Goal: Task Accomplishment & Management: Complete application form

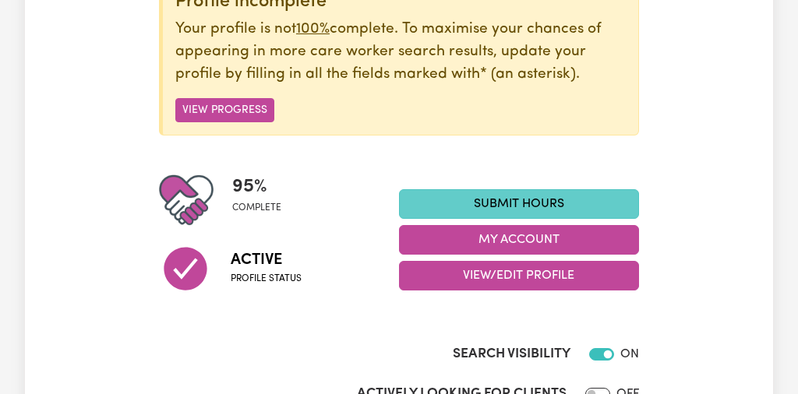
scroll to position [224, 0]
click at [524, 209] on link "Submit Hours" at bounding box center [519, 204] width 240 height 30
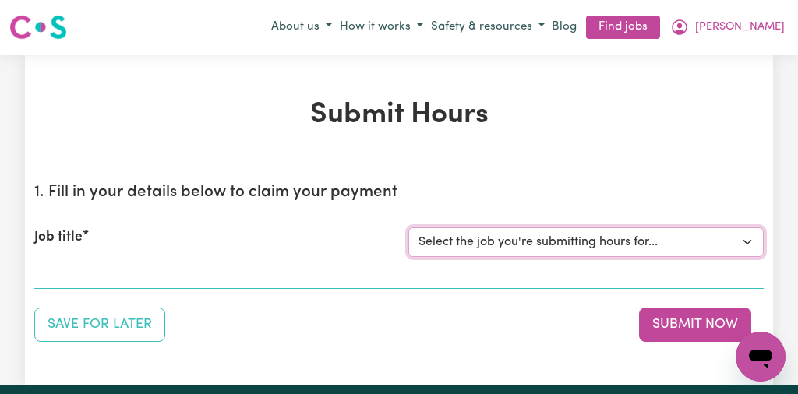
click at [746, 238] on select "Select the job you're submitting hours for... [[PERSON_NAME]] [DEMOGRAPHIC_DATA…" at bounding box center [585, 243] width 355 height 30
select select "13254"
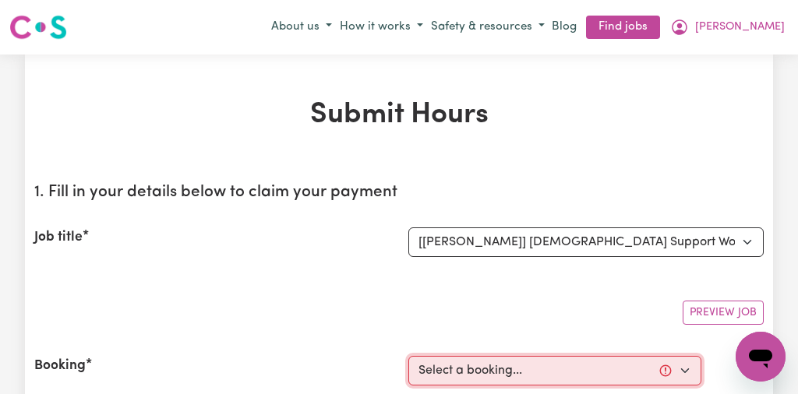
click at [683, 371] on select "Select a booking... [DATE] 10:00am to 01:00pm (RECURRING) [DATE] 10:00am to 01:…" at bounding box center [554, 371] width 293 height 30
select select "347766"
type input "[DATE]"
type input "5"
type input "9"
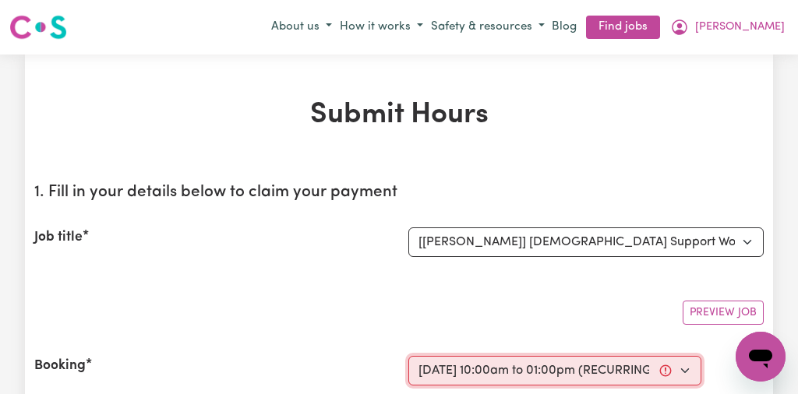
type input "2025"
type input "10:00"
type input "10"
type input "0"
select select "am"
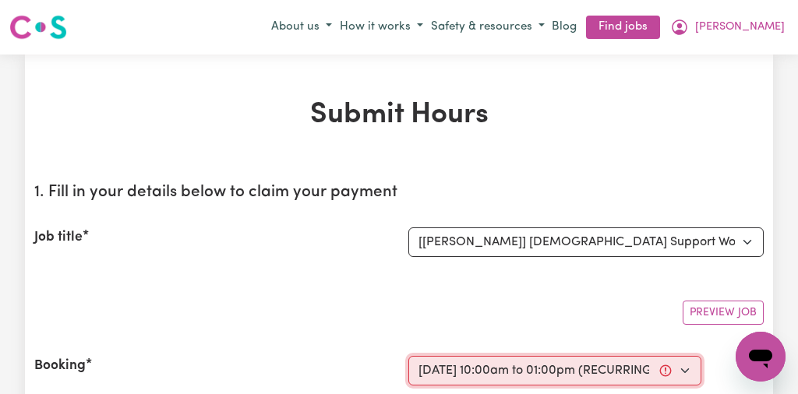
type input "13:00"
type input "1"
type input "0"
select select "pm"
select select "44-Weekday"
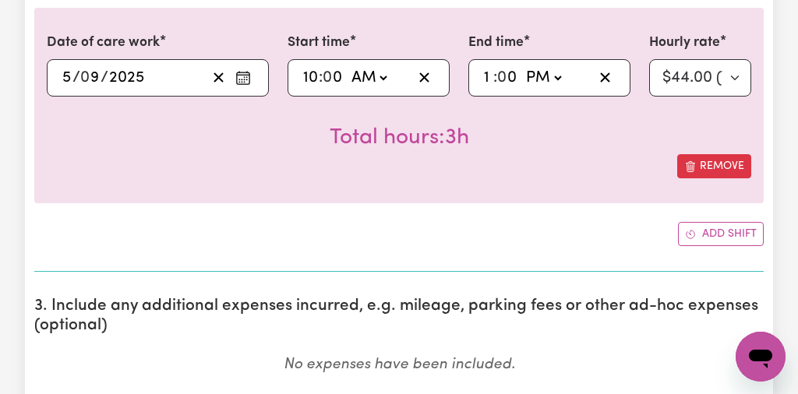
scroll to position [623, 0]
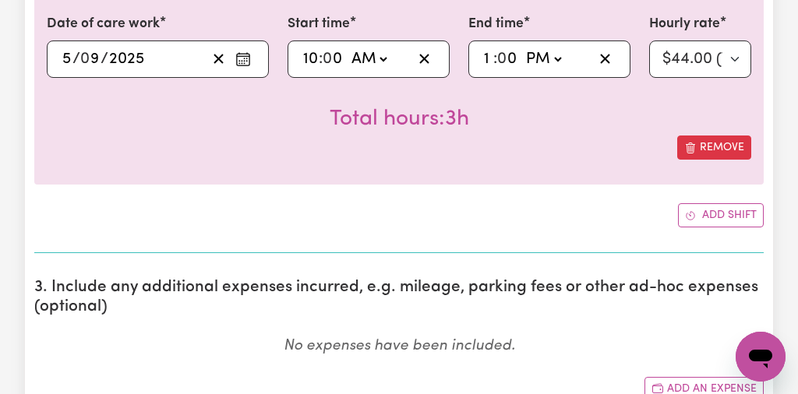
click at [343, 56] on input "0" at bounding box center [334, 59] width 20 height 23
type input "10:01"
type input "1"
type input "10:15"
type input "15"
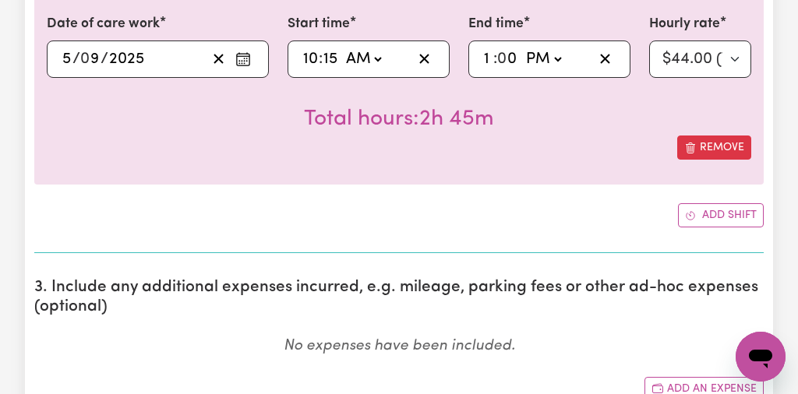
click at [517, 57] on input "0" at bounding box center [508, 59] width 20 height 23
type input "13:03"
type input "3"
type input "13:30"
type input "30"
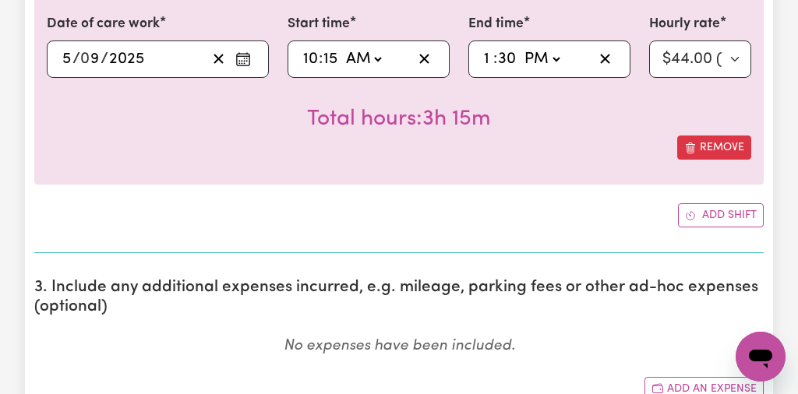
click at [580, 184] on div "Date of care work [DATE] 5 / 0 9 / 2025 Start time 10:15 10 : 15 AM PM End time…" at bounding box center [398, 87] width 729 height 196
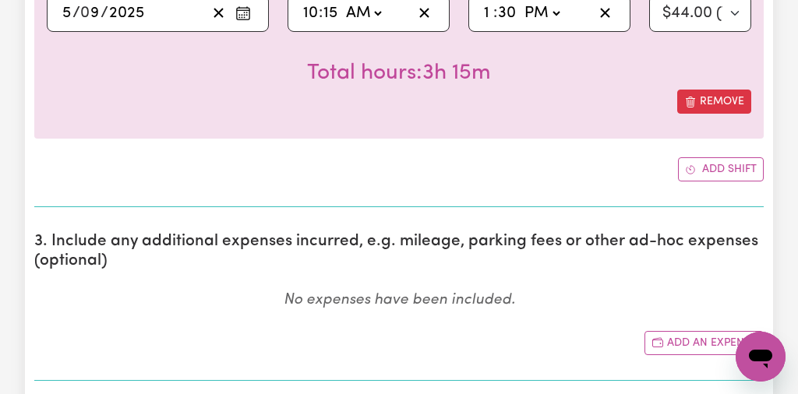
scroll to position [669, 0]
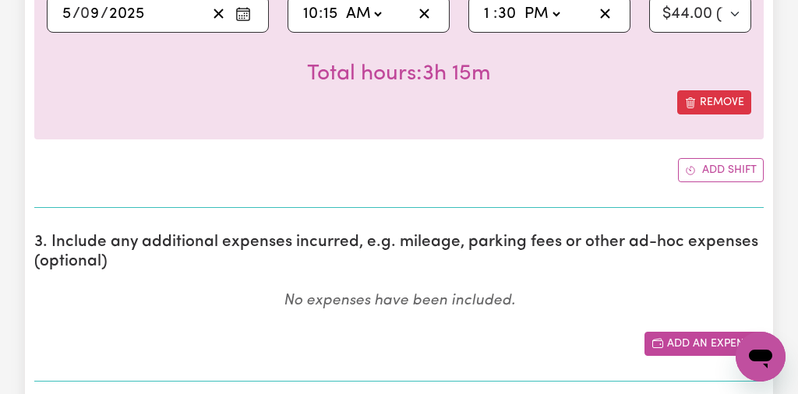
click at [669, 334] on button "Add an expense" at bounding box center [703, 344] width 119 height 24
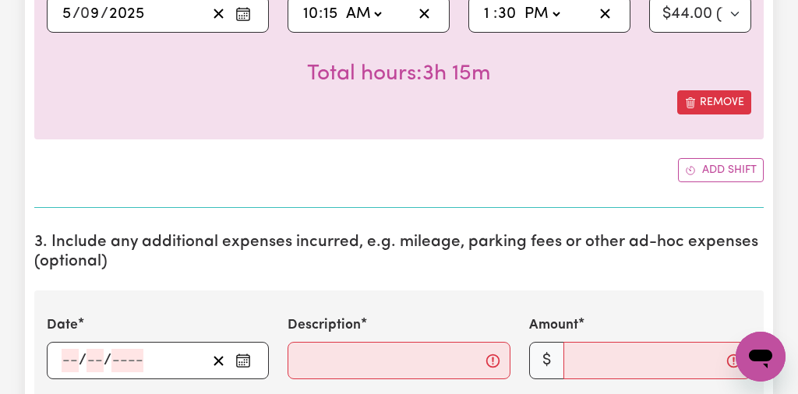
click at [244, 359] on circle "Enter the date of expense" at bounding box center [245, 360] width 2 height 2
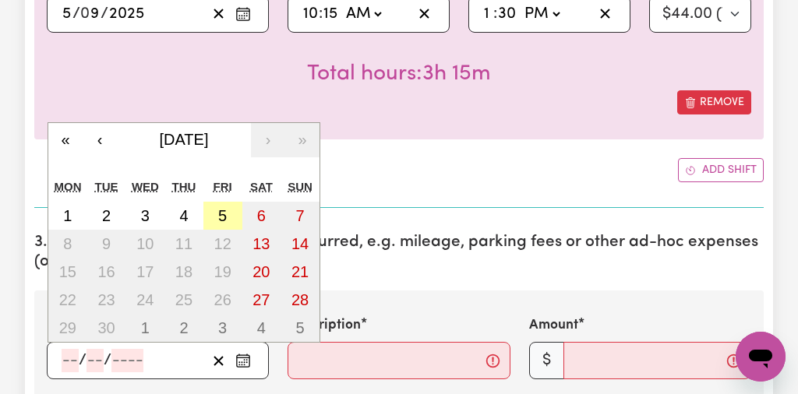
click at [219, 211] on abbr "5" at bounding box center [222, 215] width 9 height 17
type input "[DATE]"
type input "5"
type input "9"
type input "2025"
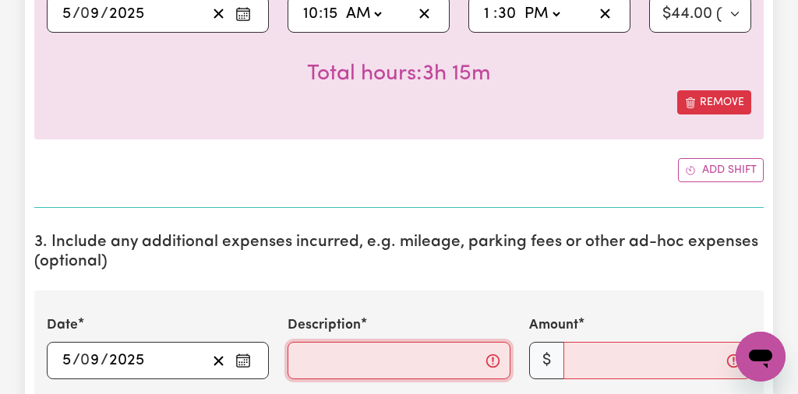
click at [306, 358] on input "Description" at bounding box center [399, 360] width 222 height 37
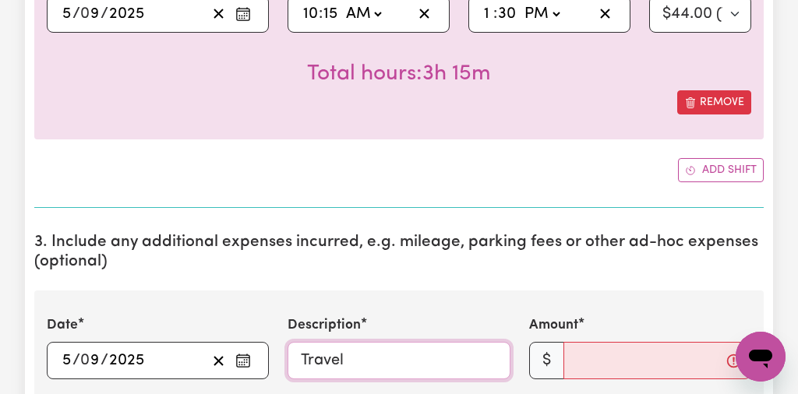
type input "Travel"
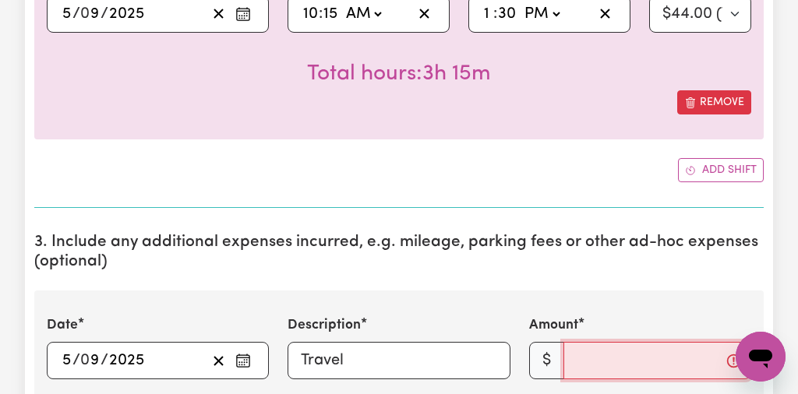
click at [582, 364] on input "Amount" at bounding box center [657, 360] width 188 height 37
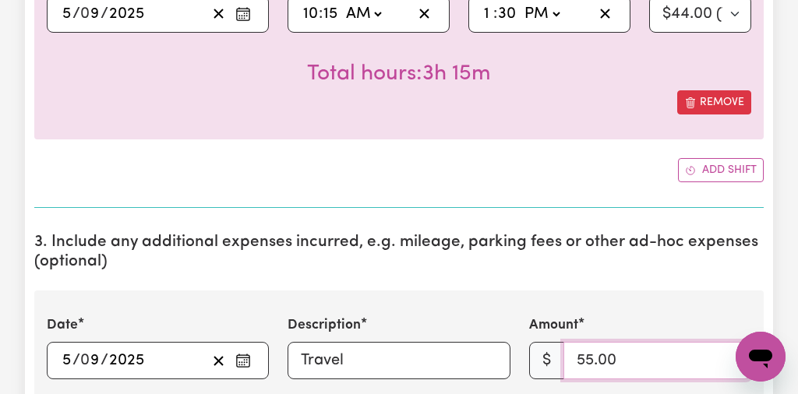
type input "55.00"
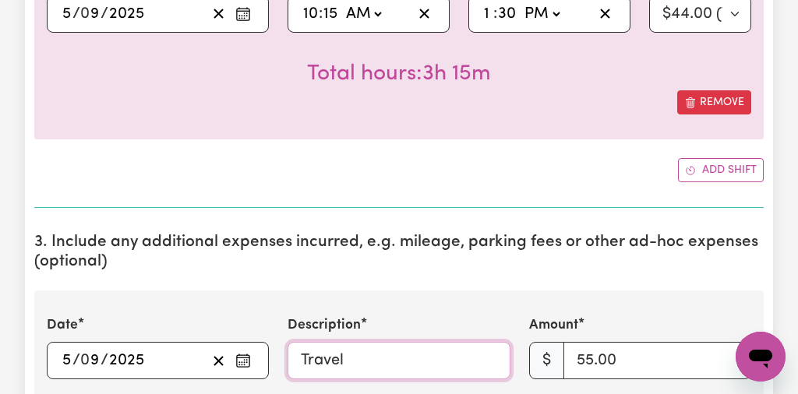
click at [364, 355] on input "Travel" at bounding box center [399, 360] width 222 height 37
type input "Travel to Deloraine"
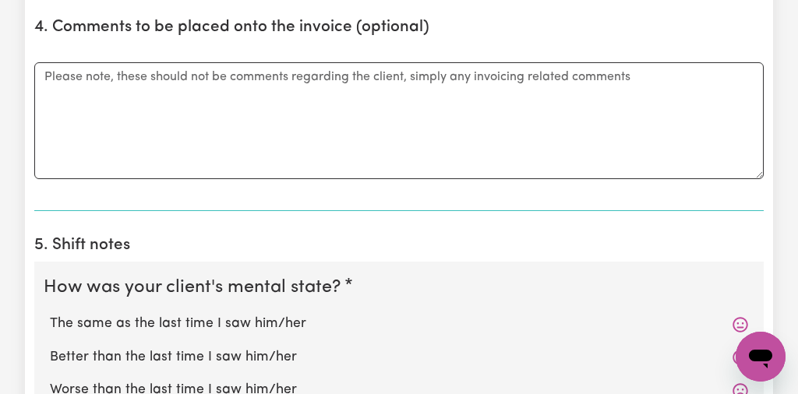
scroll to position [1192, 0]
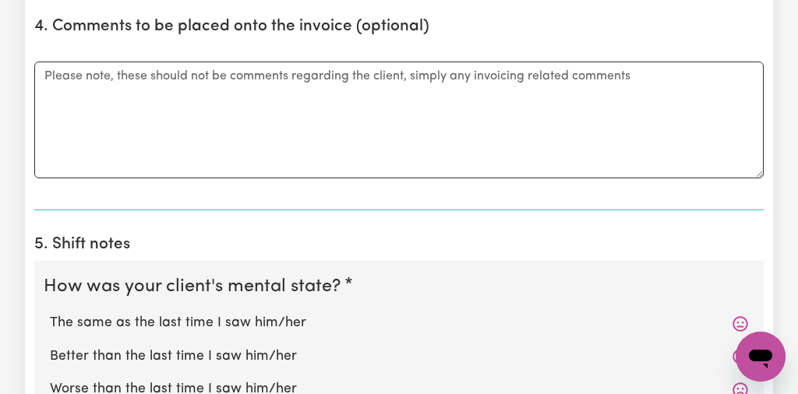
click at [646, 235] on h2 "5. Shift notes" at bounding box center [398, 244] width 729 height 19
click at [288, 325] on label "The same as the last time I saw him/her" at bounding box center [399, 323] width 698 height 20
click at [50, 313] on input "The same as the last time I saw him/her" at bounding box center [49, 313] width 1 height 1
radio input "true"
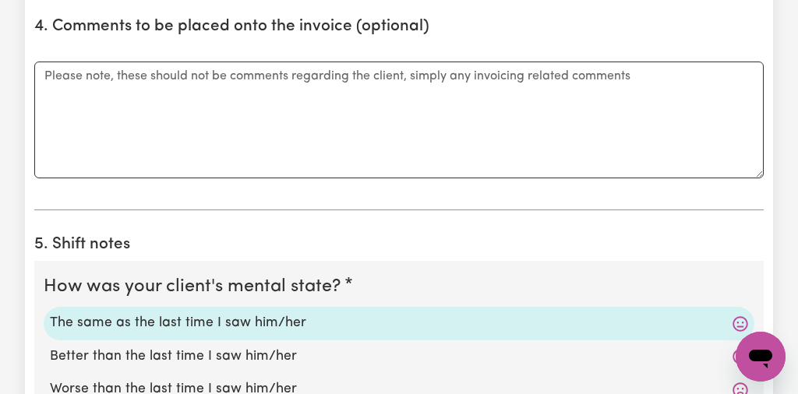
click at [623, 351] on label "Better than the last time I saw him/her" at bounding box center [399, 357] width 698 height 20
click at [50, 347] on input "Better than the last time I saw him/her" at bounding box center [49, 346] width 1 height 1
radio input "true"
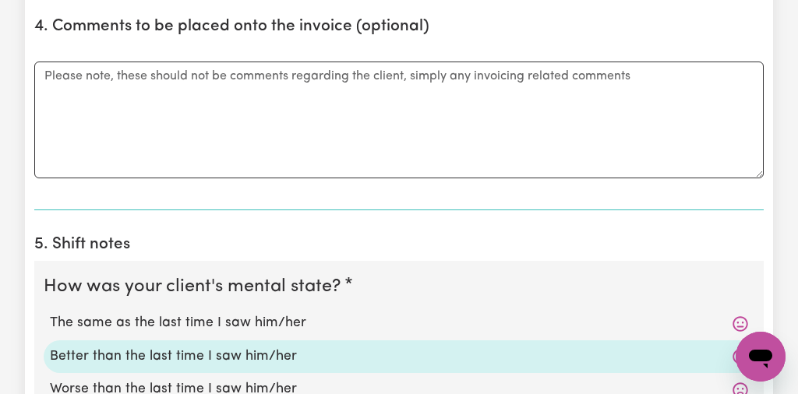
click at [49, 379] on input "Worse than the last time I saw him/her" at bounding box center [49, 379] width 1 height 1
radio input "true"
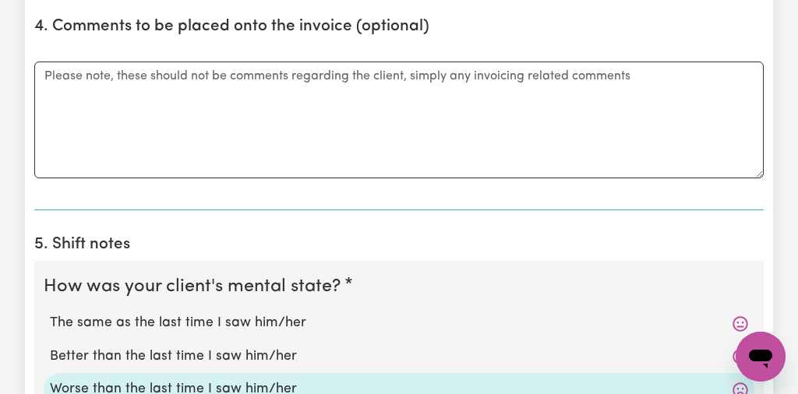
radio input "true"
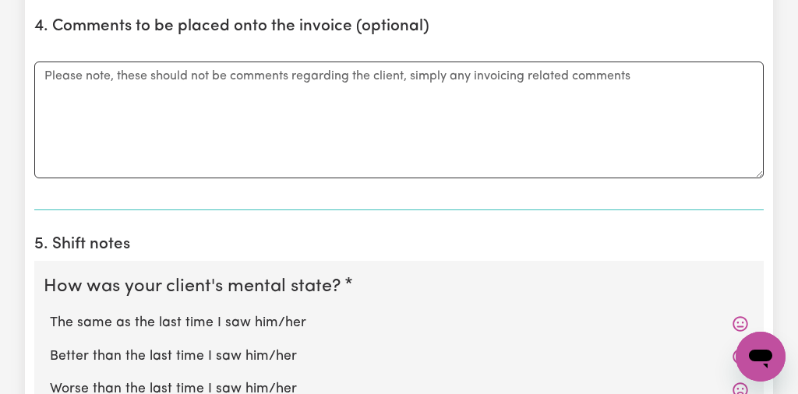
click at [49, 313] on input "The same as the last time I saw him/her" at bounding box center [49, 313] width 1 height 1
radio input "true"
click at [49, 346] on input "Better than the last time I saw him/her" at bounding box center [49, 346] width 1 height 1
radio input "true"
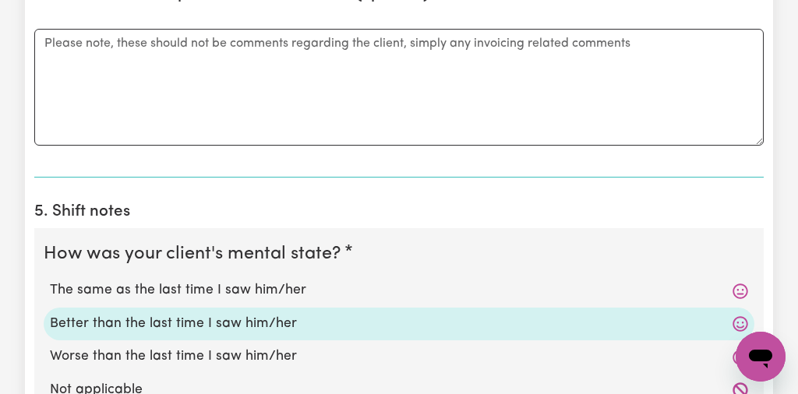
click at [49, 346] on input "Worse than the last time I saw him/her" at bounding box center [49, 346] width 1 height 1
radio input "true"
click at [49, 380] on input "Not applicable" at bounding box center [49, 380] width 1 height 1
radio input "true"
click at [49, 280] on input "The same as the last time I saw him/her" at bounding box center [49, 280] width 1 height 1
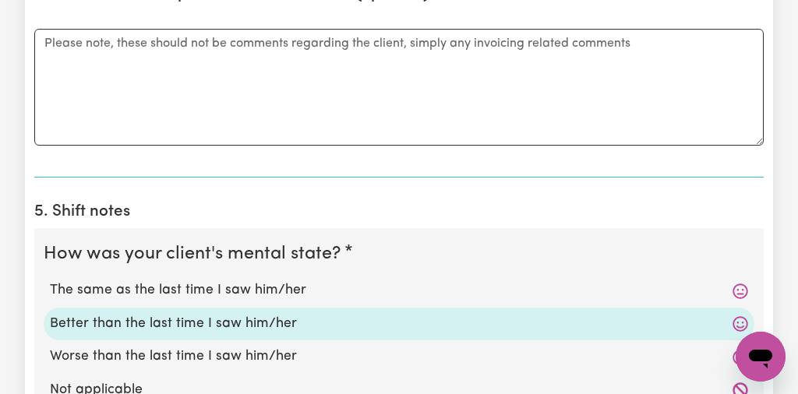
radio input "true"
click at [49, 313] on input "Better than the last time I saw him/her" at bounding box center [49, 313] width 1 height 1
radio input "true"
click at [49, 346] on input "Worse than the last time I saw him/her" at bounding box center [49, 346] width 1 height 1
radio input "true"
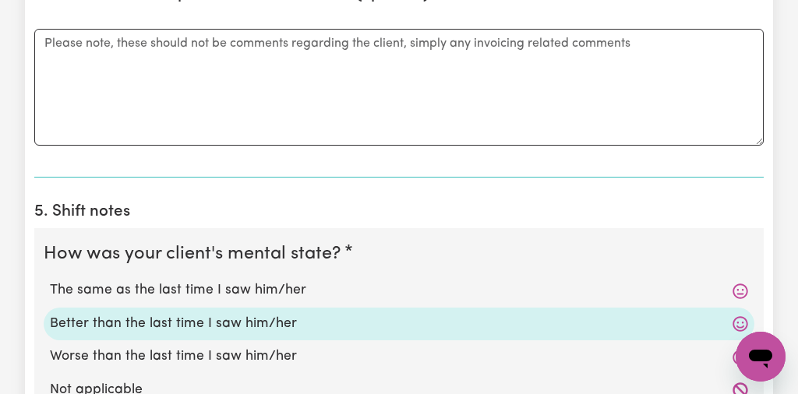
click at [49, 380] on input "Not applicable" at bounding box center [49, 380] width 1 height 1
radio input "true"
click at [49, 280] on input "The same as the last time I saw him/her" at bounding box center [49, 280] width 1 height 1
radio input "true"
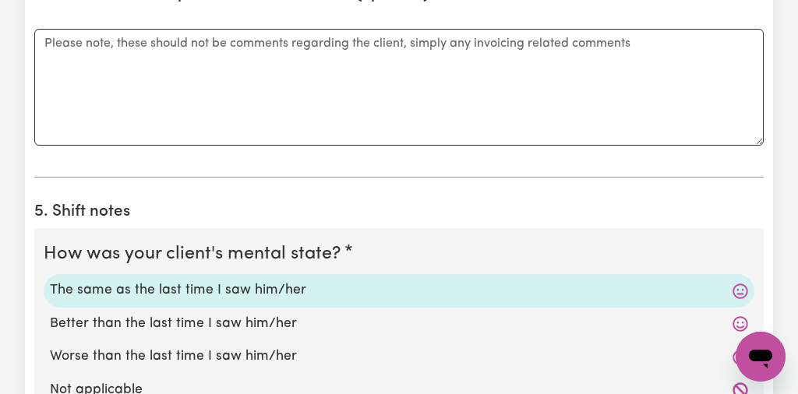
click at [49, 313] on input "Better than the last time I saw him/her" at bounding box center [49, 313] width 1 height 1
radio input "true"
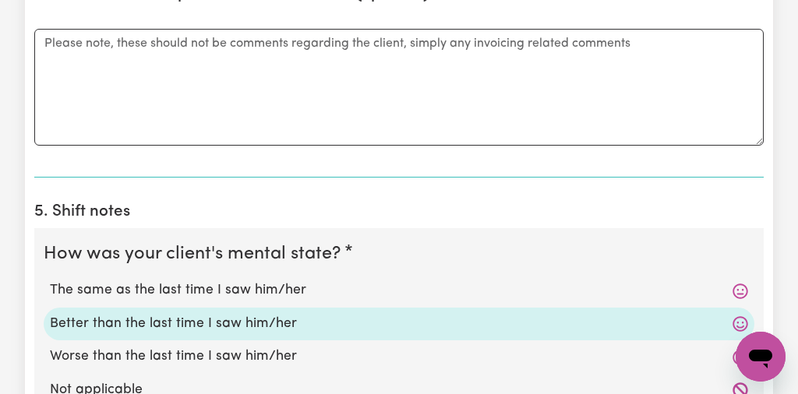
click at [49, 346] on input "Worse than the last time I saw him/her" at bounding box center [49, 346] width 1 height 1
radio input "true"
click at [49, 380] on input "Not applicable" at bounding box center [49, 380] width 1 height 1
radio input "true"
click at [49, 280] on input "The same as the last time I saw him/her" at bounding box center [49, 280] width 1 height 1
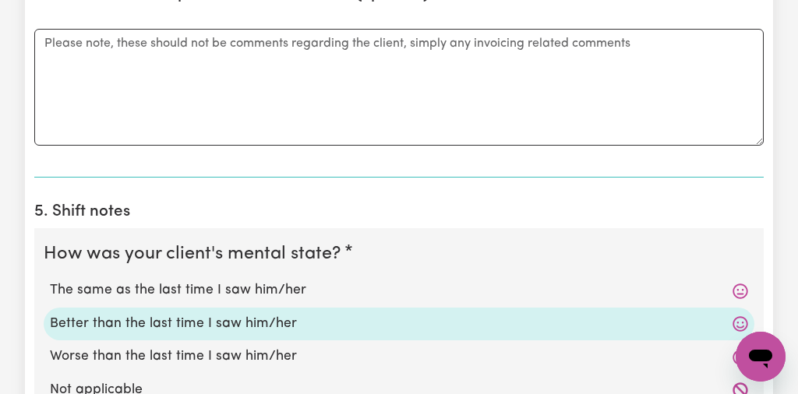
radio input "true"
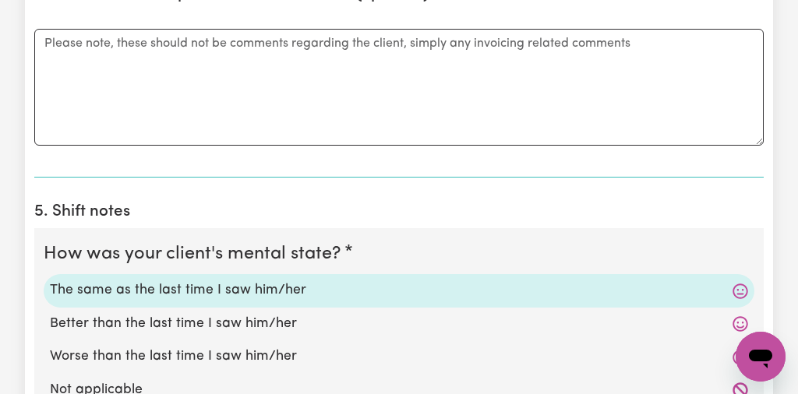
click at [744, 388] on icon at bounding box center [741, 391] width 16 height 16
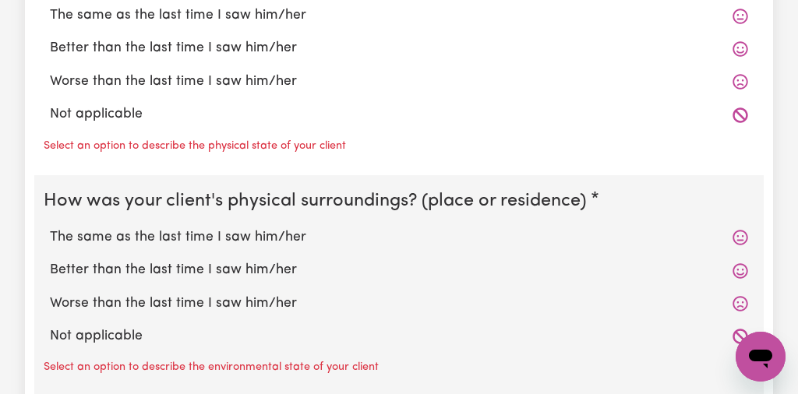
scroll to position [1699, 0]
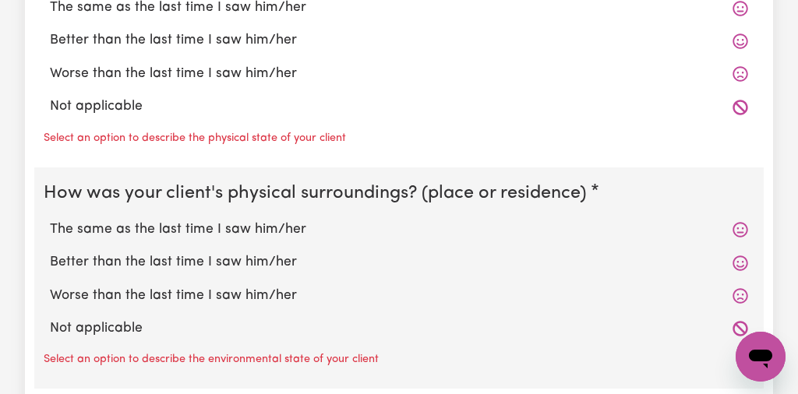
click at [214, 2] on label "The same as the last time I saw him/her" at bounding box center [399, 8] width 698 height 20
radio input "true"
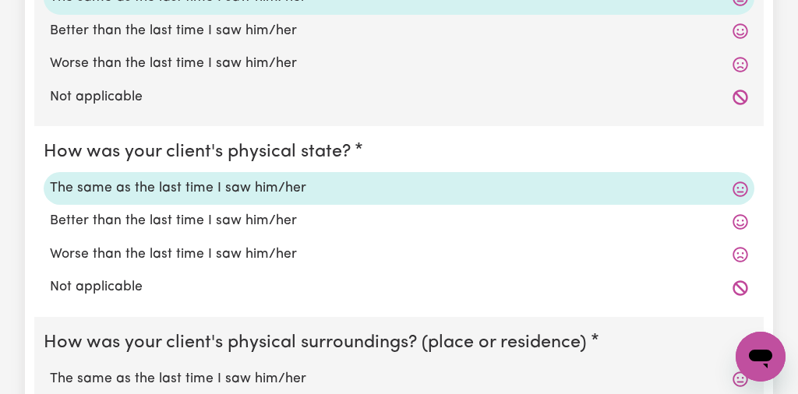
scroll to position [1499, 0]
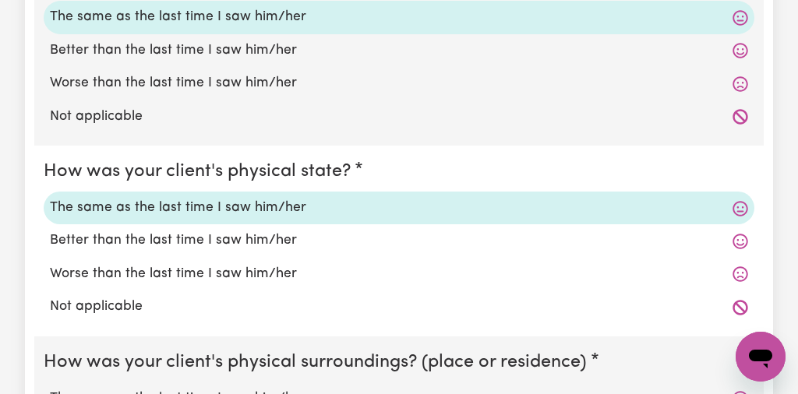
click at [214, 2] on div "The same as the last time I saw him/her" at bounding box center [399, 17] width 711 height 33
click at [697, 225] on div "Better than the last time I saw him/her" at bounding box center [399, 240] width 711 height 33
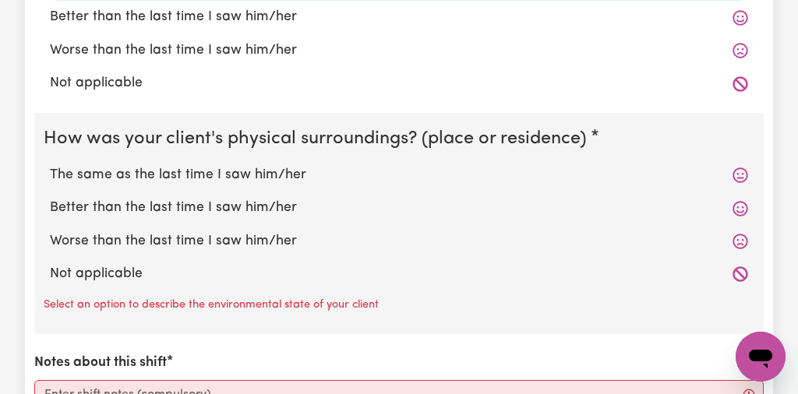
scroll to position [1749, 0]
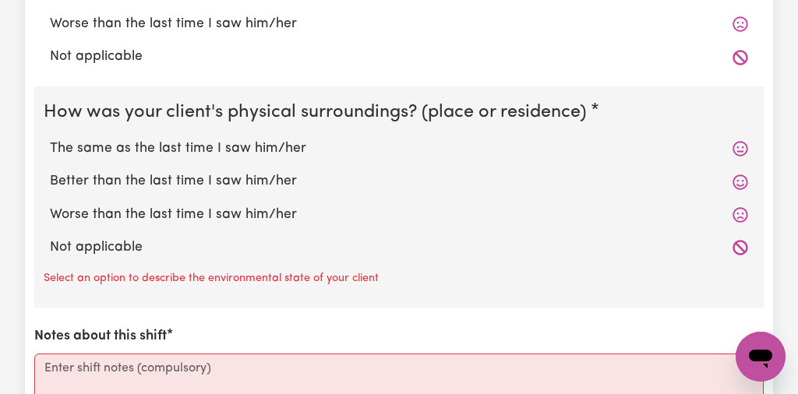
click at [281, 141] on label "The same as the last time I saw him/her" at bounding box center [399, 149] width 698 height 20
click at [50, 139] on input "The same as the last time I saw him/her" at bounding box center [49, 138] width 1 height 1
radio input "true"
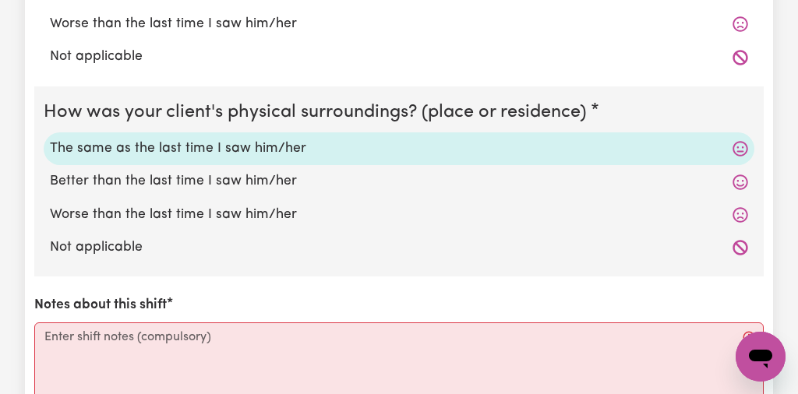
click at [683, 224] on label "Worse than the last time I saw him/her" at bounding box center [399, 215] width 698 height 20
click at [50, 205] on input "Worse than the last time I saw him/her" at bounding box center [49, 204] width 1 height 1
radio input "true"
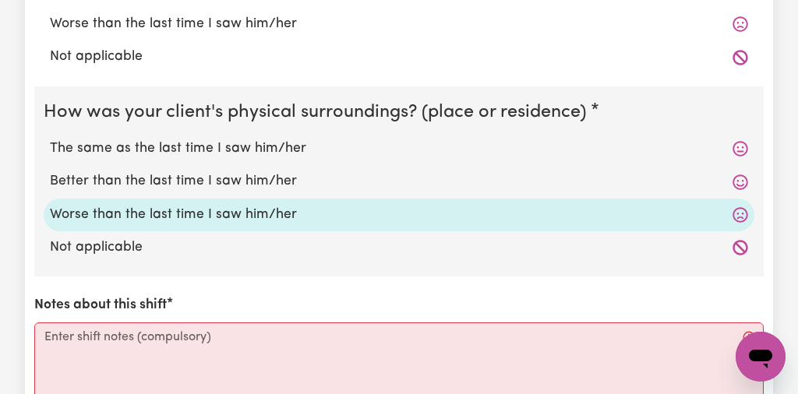
click at [49, 237] on input "Not applicable" at bounding box center [49, 237] width 1 height 1
radio input "true"
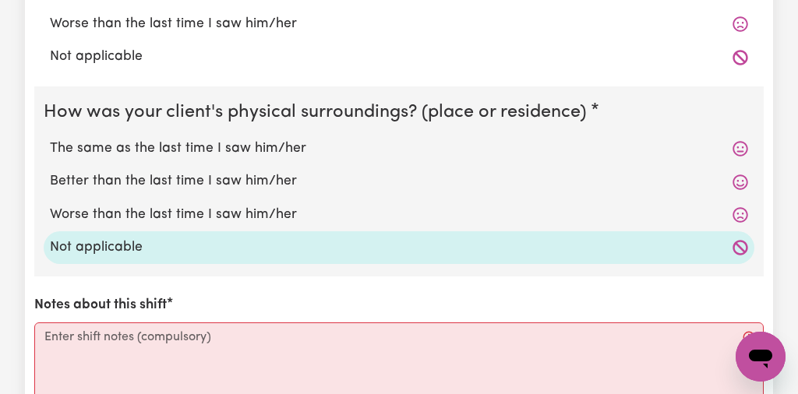
click at [49, 138] on input "The same as the last time I saw him/her" at bounding box center [49, 138] width 1 height 1
radio input "true"
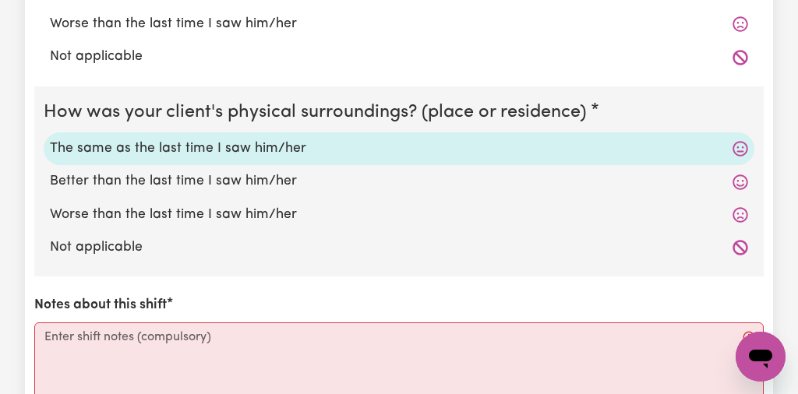
click at [49, 171] on input "Better than the last time I saw him/her" at bounding box center [49, 171] width 1 height 1
radio input "true"
click at [49, 204] on input "Worse than the last time I saw him/her" at bounding box center [49, 204] width 1 height 1
radio input "true"
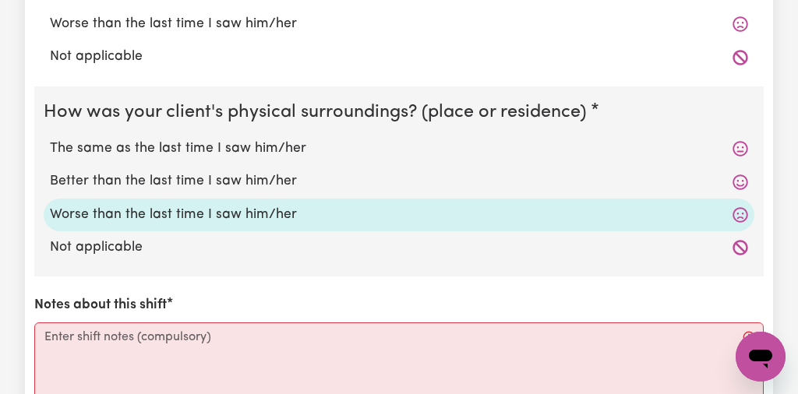
click at [49, 237] on input "Not applicable" at bounding box center [49, 237] width 1 height 1
radio input "true"
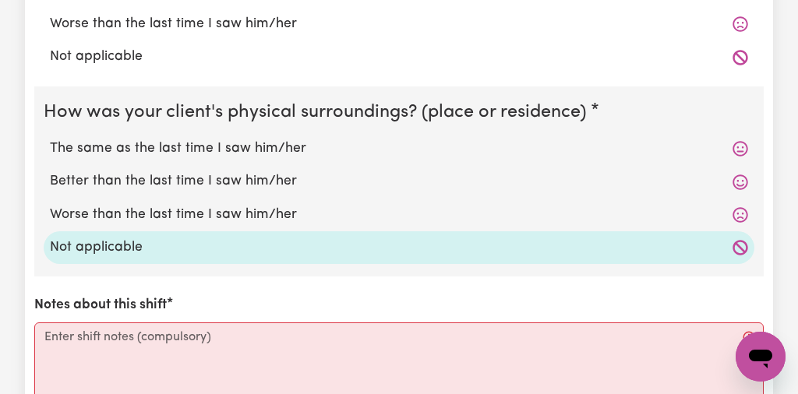
click at [141, 149] on label "The same as the last time I saw him/her" at bounding box center [399, 149] width 698 height 20
click at [50, 139] on input "The same as the last time I saw him/her" at bounding box center [49, 138] width 1 height 1
radio input "true"
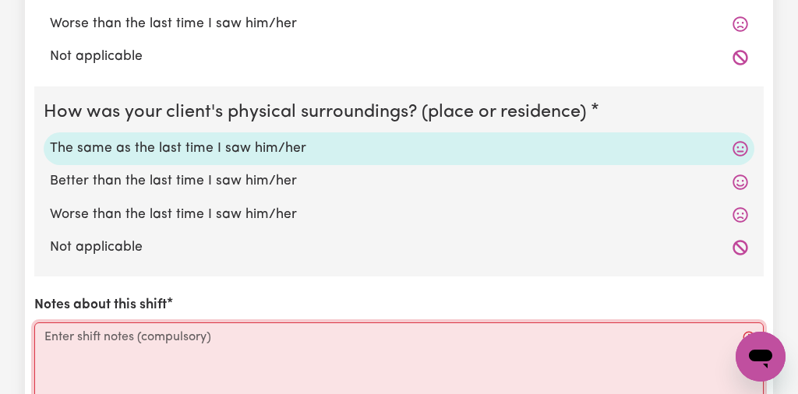
click at [39, 356] on textarea "Notes about this shift" at bounding box center [398, 381] width 729 height 117
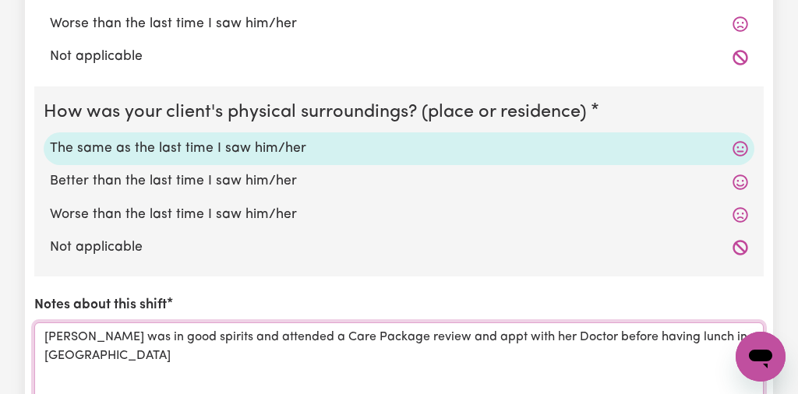
click at [693, 337] on textarea "[PERSON_NAME] was in good spirits and attended a Care Package review and appt w…" at bounding box center [398, 381] width 729 height 117
click at [722, 336] on textarea "[PERSON_NAME] was in good spirits and attended a Care Package review and appt w…" at bounding box center [398, 381] width 729 height 117
type textarea "[PERSON_NAME] was in good spirits and attended a Care Package review and appt w…"
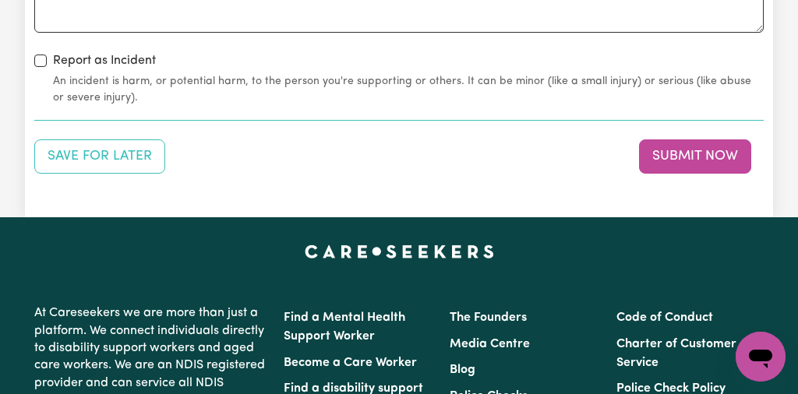
scroll to position [2173, 0]
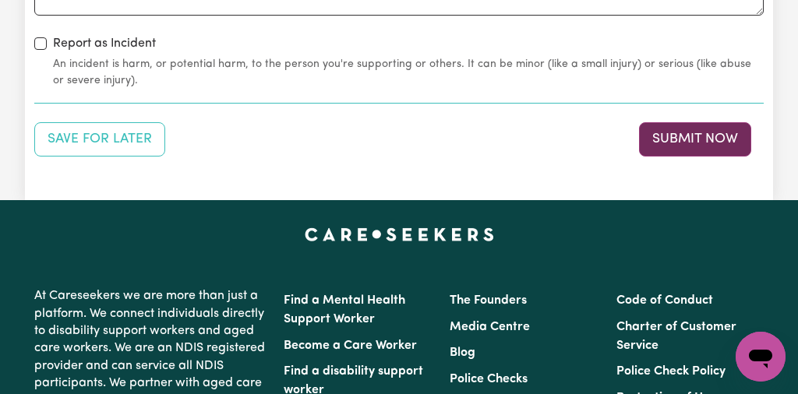
click at [689, 139] on button "Submit Now" at bounding box center [695, 139] width 112 height 34
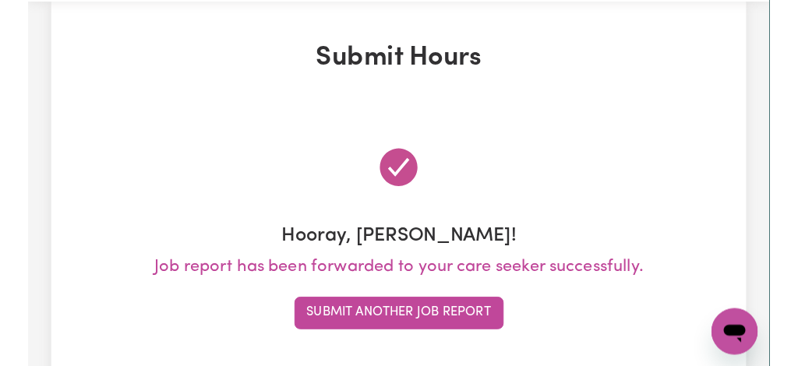
scroll to position [0, 0]
